Goal: Task Accomplishment & Management: Manage account settings

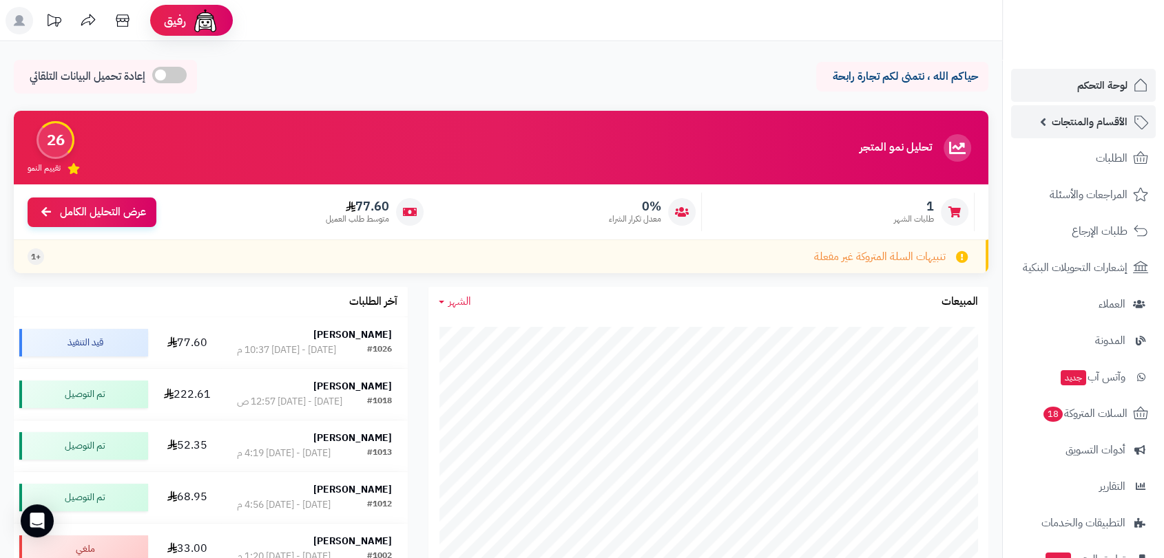
click at [1096, 122] on span "الأقسام والمنتجات" at bounding box center [1089, 121] width 76 height 19
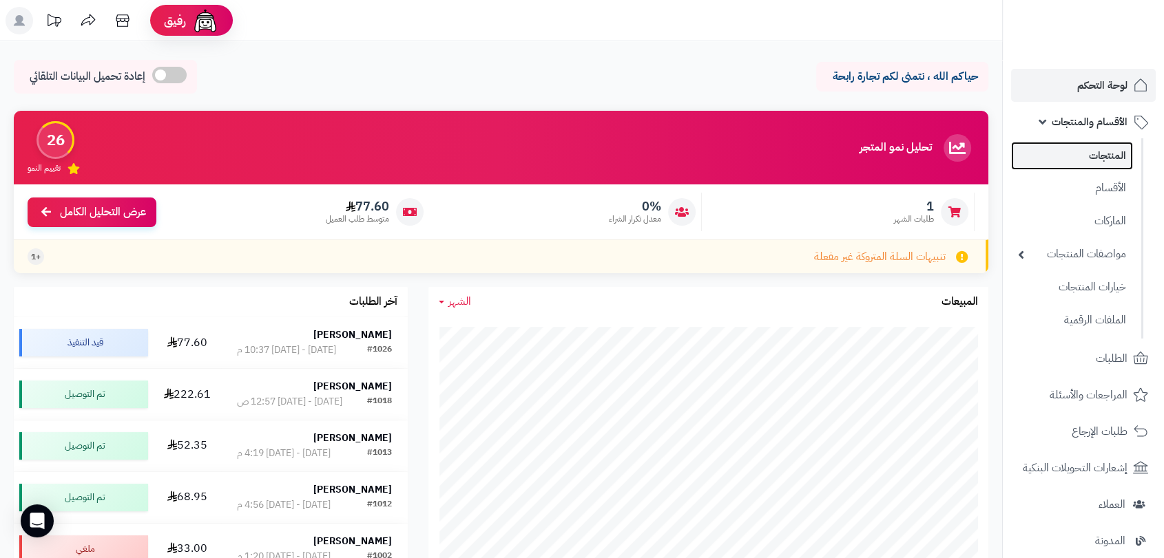
click at [1094, 153] on link "المنتجات" at bounding box center [1072, 156] width 122 height 28
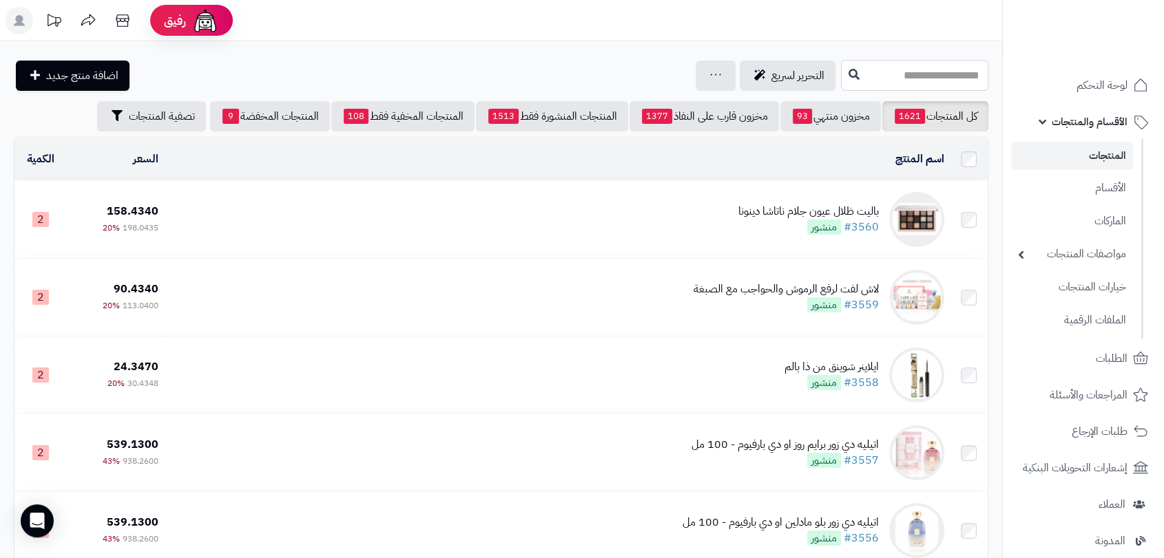
click at [958, 81] on input "text" at bounding box center [914, 75] width 147 height 31
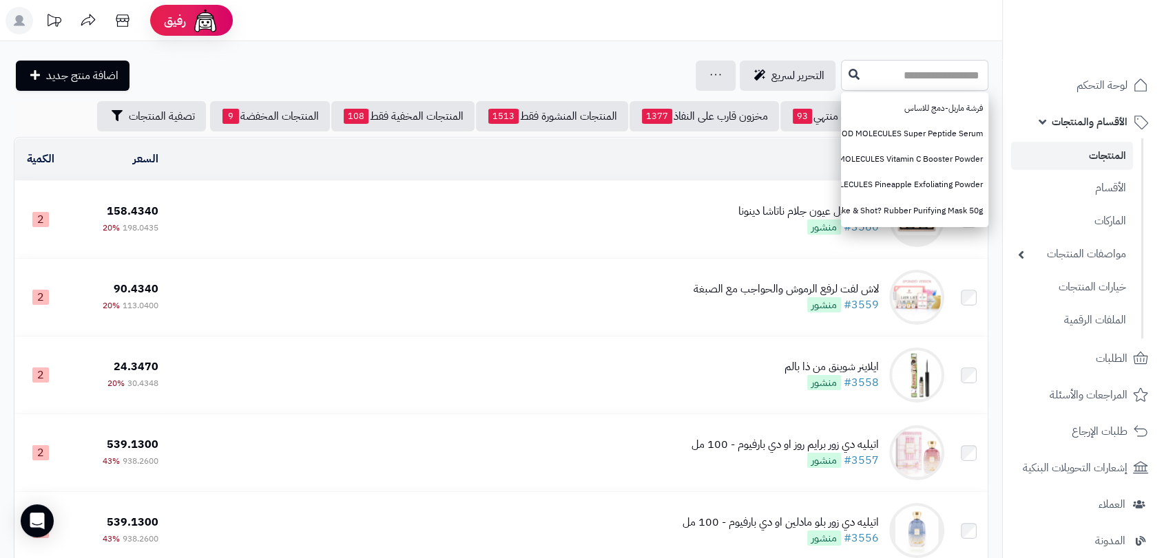
paste input "**********"
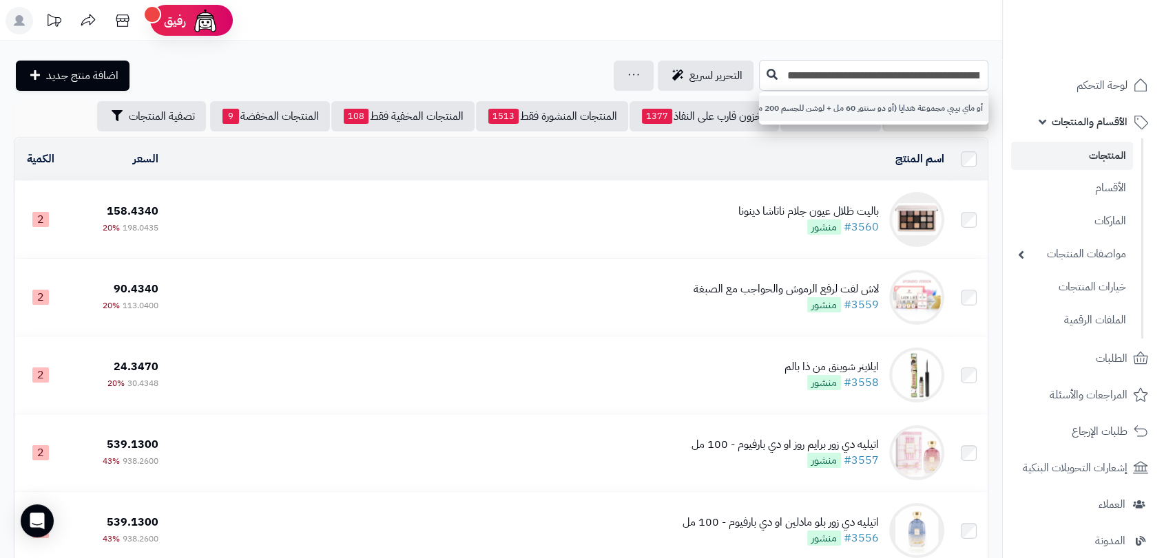
type input "**********"
click at [769, 70] on icon at bounding box center [771, 73] width 11 height 11
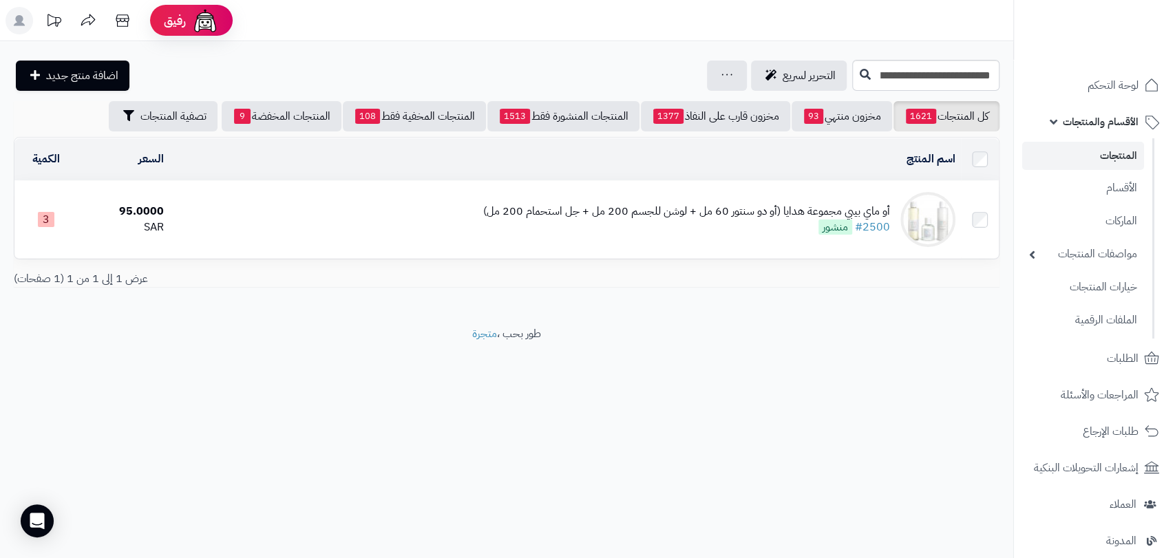
click at [682, 212] on div "أو ماي بيبي مجموعة هدايا (أو دو سنتور 60 مل + لوشن للجسم 200 مل + جل استحمام 20…" at bounding box center [686, 212] width 407 height 16
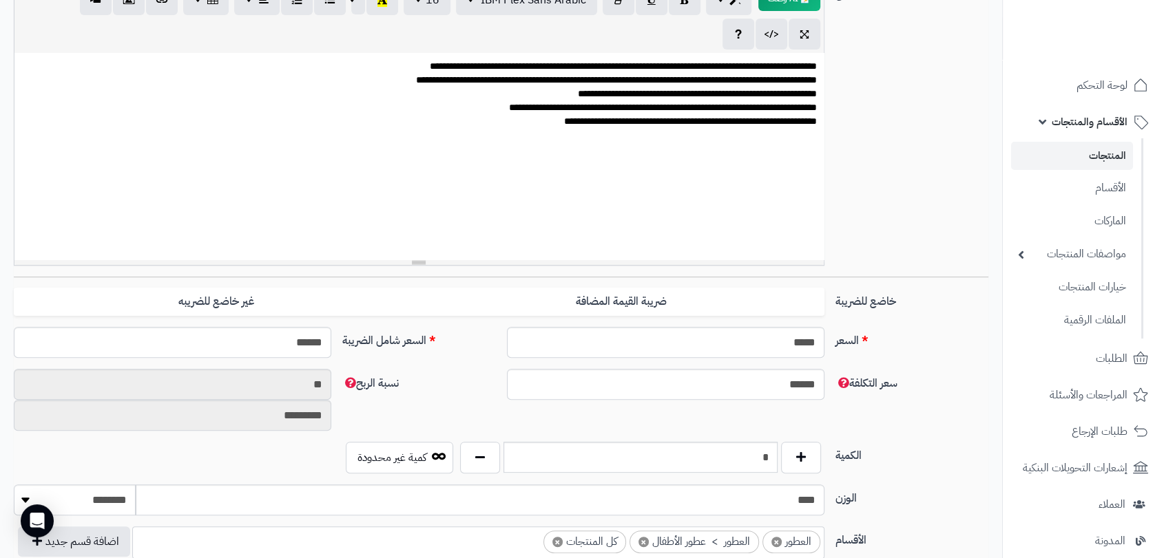
scroll to position [367, 0]
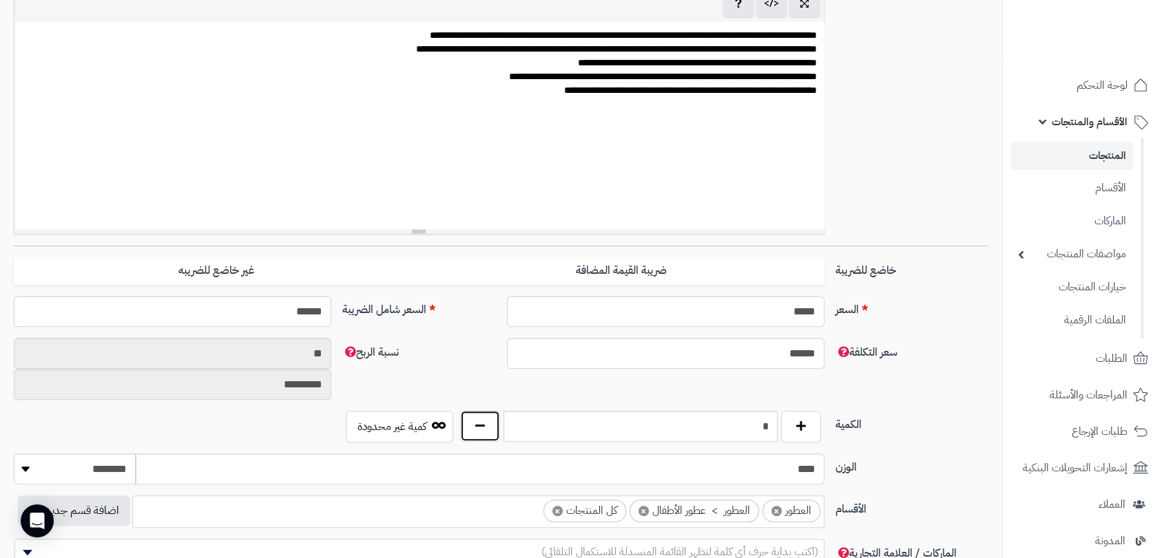
click at [481, 435] on button "button" at bounding box center [480, 426] width 40 height 32
type input "*"
click at [481, 435] on button "button" at bounding box center [480, 426] width 40 height 32
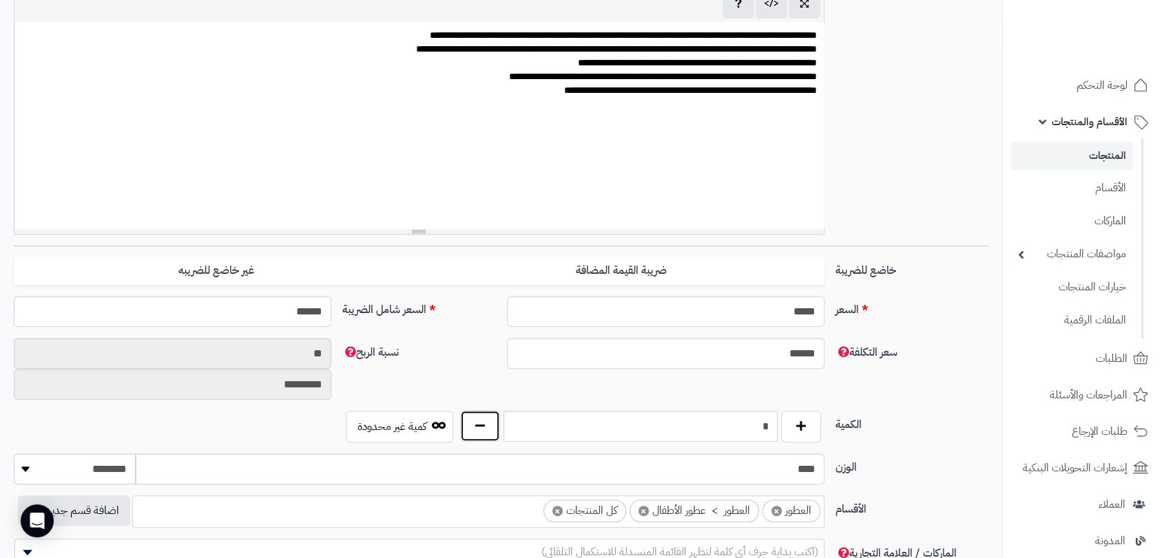
click at [481, 435] on button "button" at bounding box center [480, 426] width 40 height 32
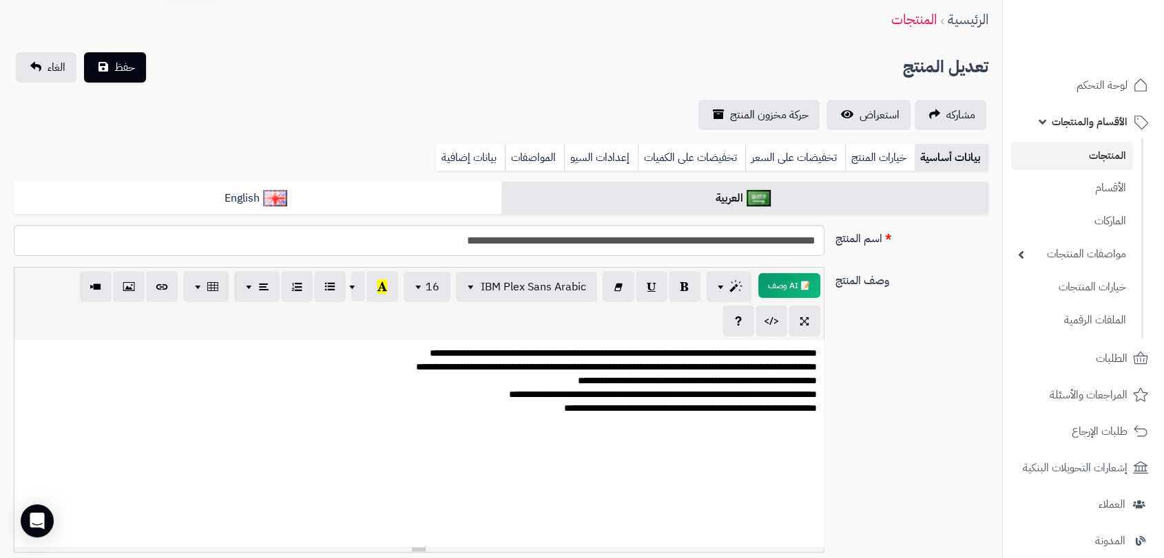
scroll to position [0, 0]
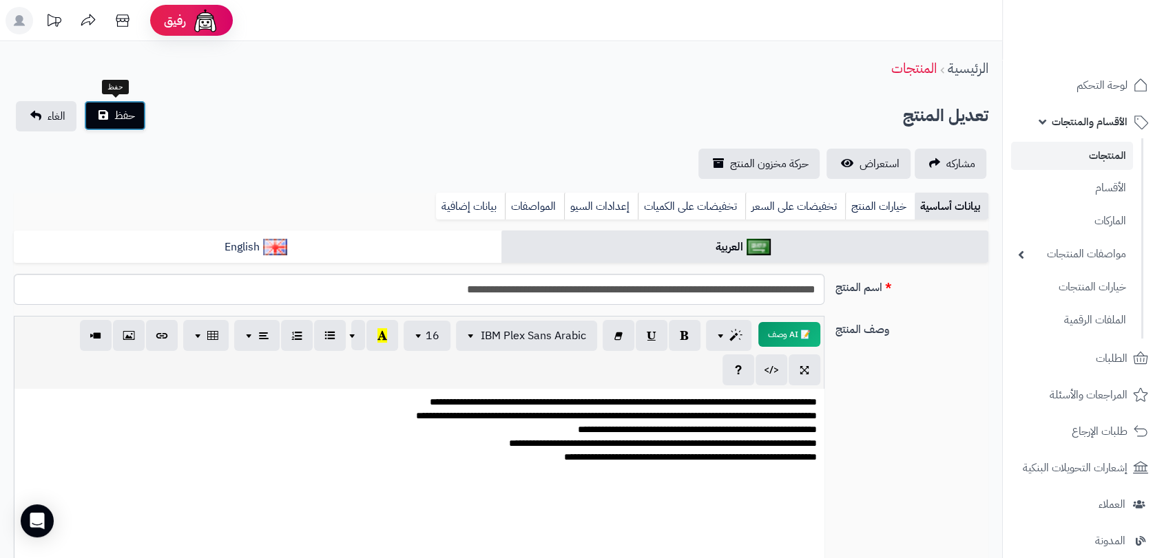
click at [112, 112] on button "حفظ" at bounding box center [115, 116] width 62 height 30
